Goal: Task Accomplishment & Management: Use online tool/utility

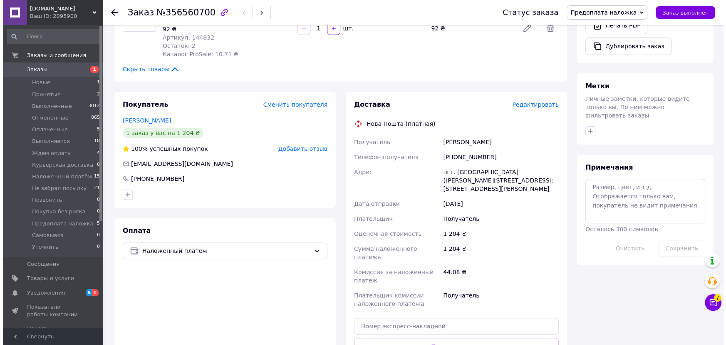
scroll to position [340, 0]
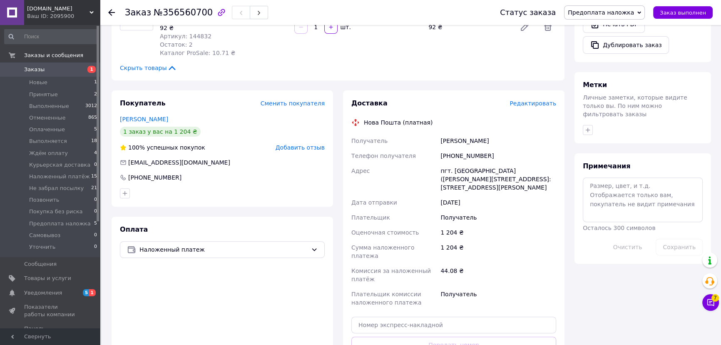
click at [539, 101] on div "Доставка Редактировать Нова Пошта (платная) Получатель [PERSON_NAME] Телефон по…" at bounding box center [453, 244] width 205 height 291
click at [538, 100] on span "Редактировать" at bounding box center [532, 103] width 47 height 7
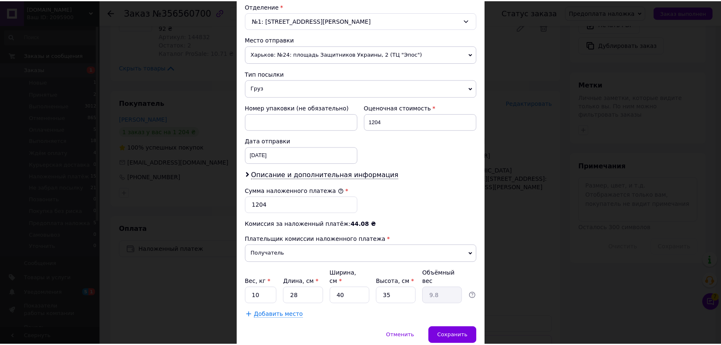
scroll to position [289, 0]
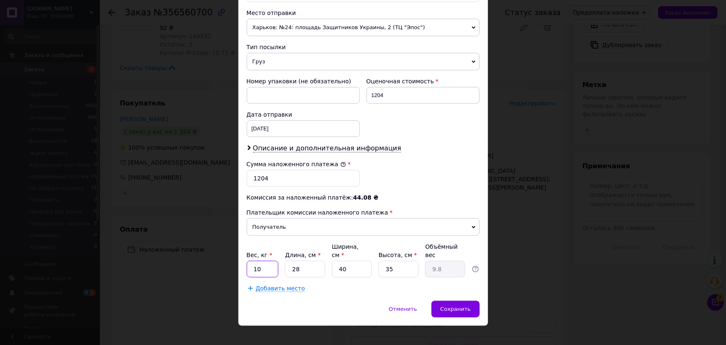
click at [268, 264] on input "10" at bounding box center [263, 269] width 32 height 17
click at [293, 261] on input "28" at bounding box center [305, 269] width 40 height 17
click at [311, 261] on input "28" at bounding box center [305, 269] width 40 height 17
click at [269, 261] on input "10" at bounding box center [263, 269] width 32 height 17
type input "1"
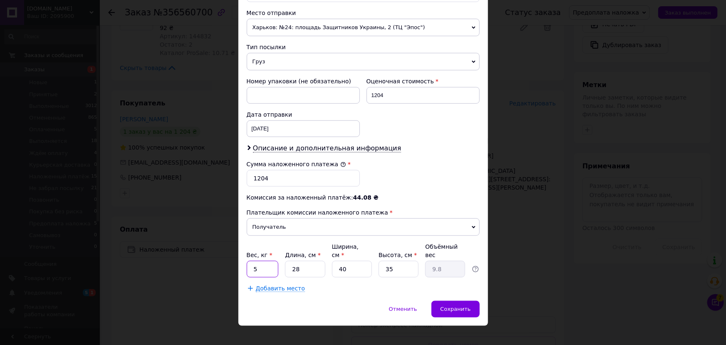
type input "5"
drag, startPoint x: 269, startPoint y: 258, endPoint x: 271, endPoint y: 263, distance: 5.8
click at [270, 261] on input "5" at bounding box center [263, 269] width 32 height 17
type input "6"
type input "2.1"
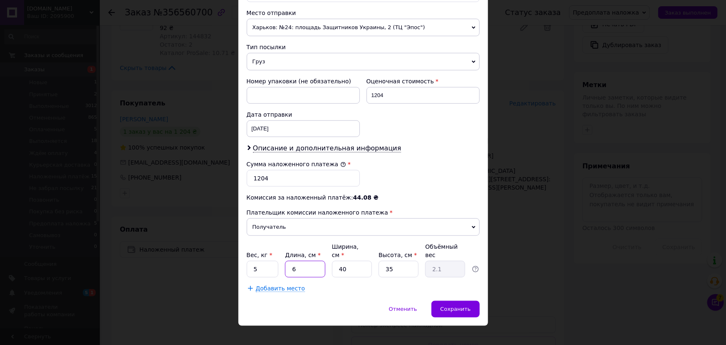
type input "61"
type input "21.35"
type input "61"
type input "1"
type input "0.53"
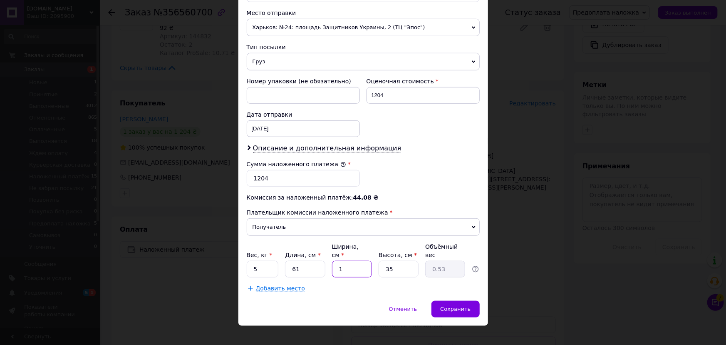
type input "15"
type input "8.01"
type input "15"
type input "1"
type input "0.23"
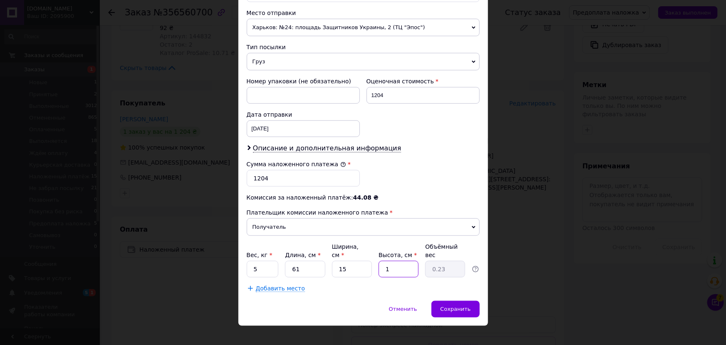
type input "10"
type input "2.29"
type input "10"
click at [460, 305] on span "Сохранить" at bounding box center [455, 308] width 30 height 6
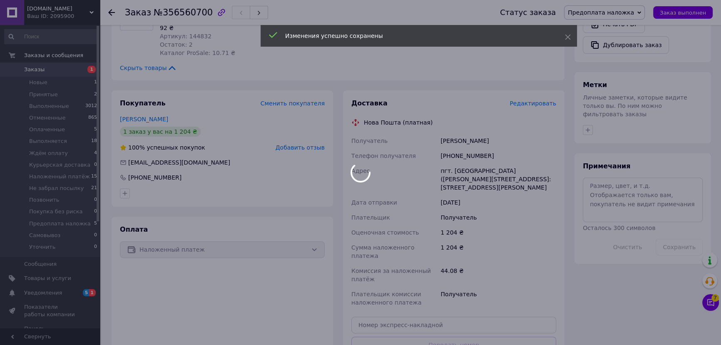
scroll to position [492, 0]
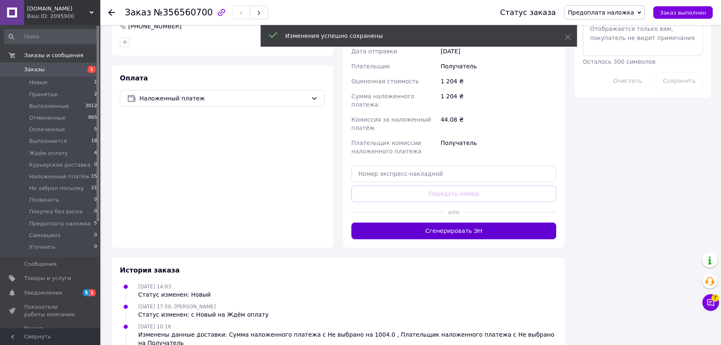
click at [500, 222] on button "Сгенерировать ЭН" at bounding box center [453, 230] width 205 height 17
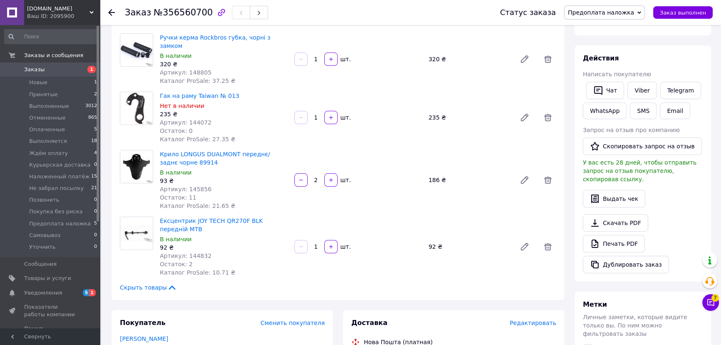
scroll to position [37, 0]
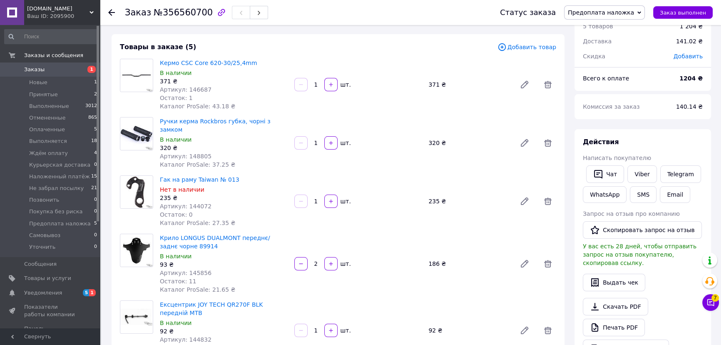
click at [110, 11] on use at bounding box center [111, 12] width 7 height 7
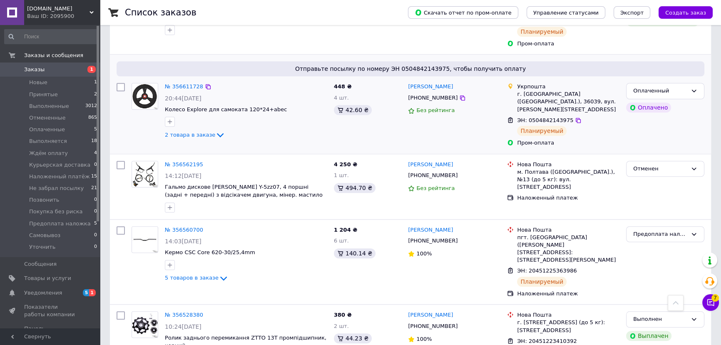
scroll to position [908, 0]
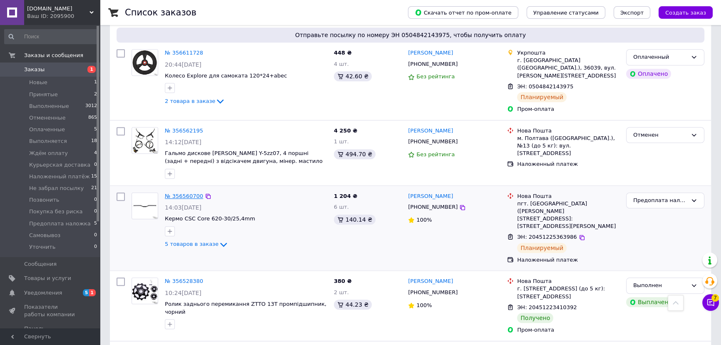
click at [194, 193] on link "№ 356560700" at bounding box center [184, 196] width 38 height 6
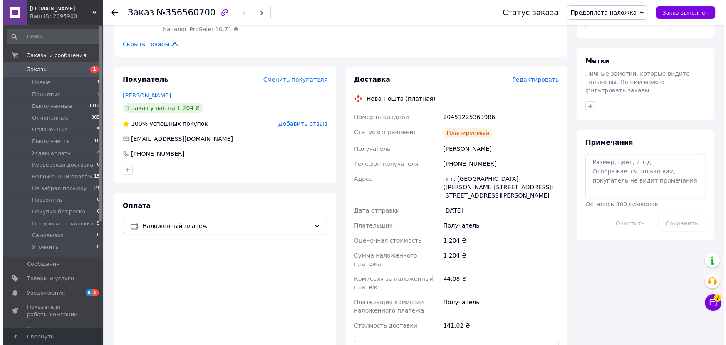
scroll to position [320, 0]
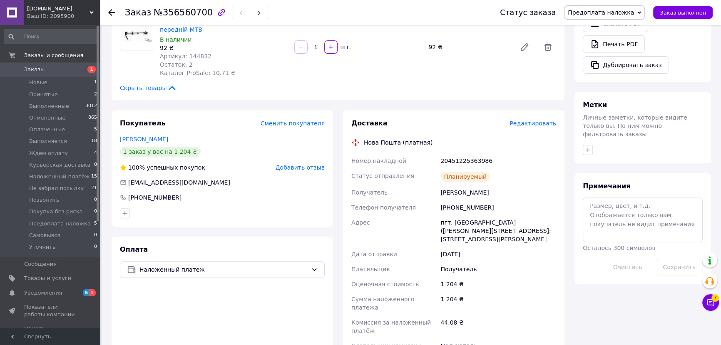
click at [546, 120] on span "Редактировать" at bounding box center [532, 123] width 47 height 7
